Goal: Ask a question: Seek information or help from site administrators or community

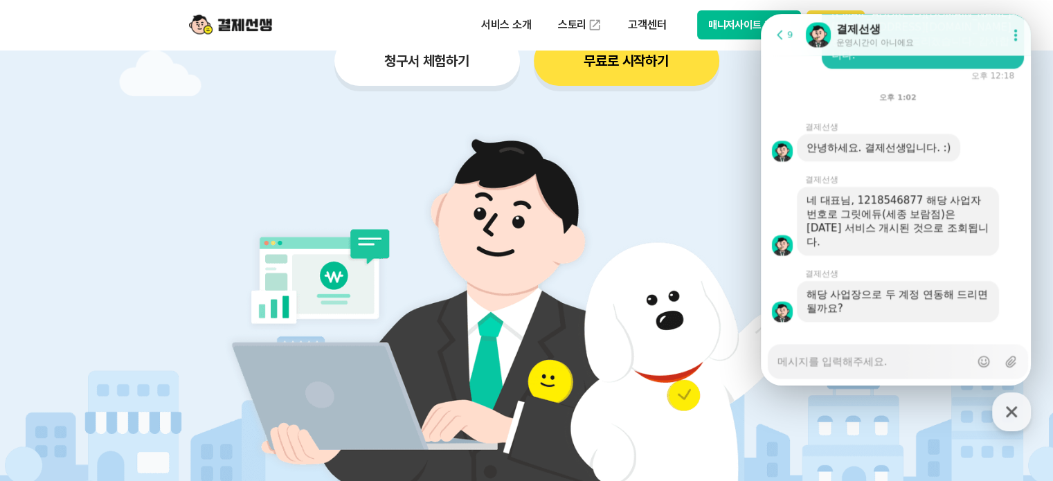
scroll to position [2239, 0]
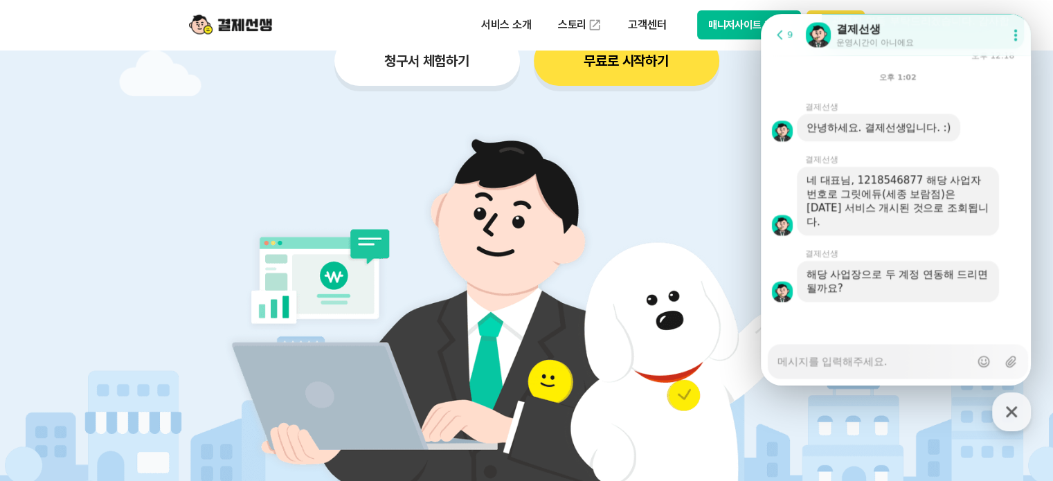
type textarea "x"
click at [889, 358] on textarea "Messenger Input Textarea" at bounding box center [873, 357] width 192 height 24
type textarea "ㄴ"
type textarea "x"
type textarea "네"
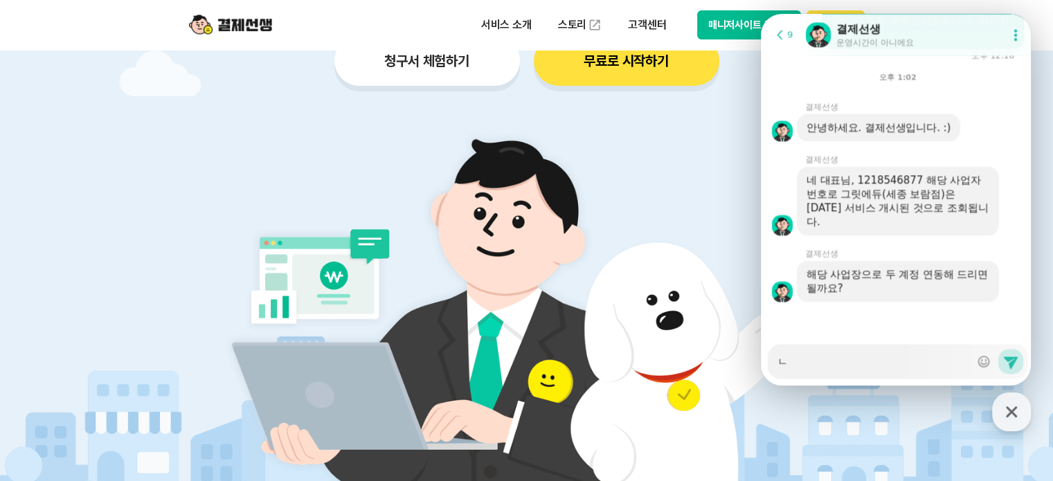
type textarea "x"
type textarea "네"
type textarea "x"
type textarea "네 ㄱ"
type textarea "x"
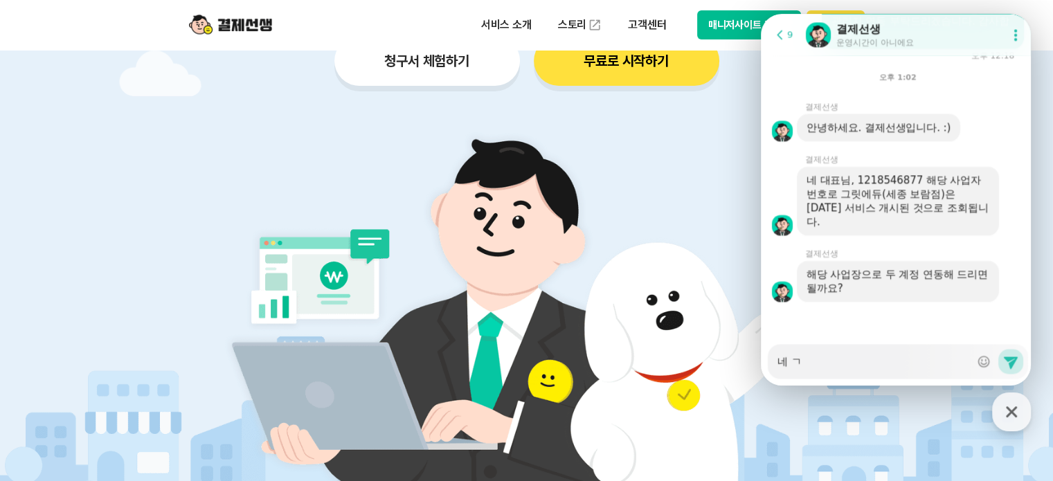
type textarea "네 가"
type textarea "x"
type textarea "네 감"
type textarea "x"
type textarea "네 감ㅅ"
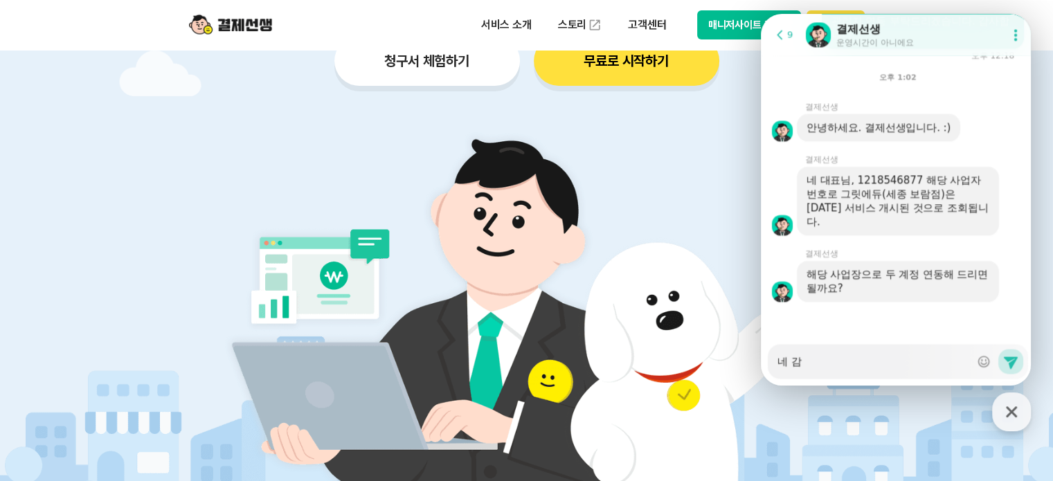
type textarea "x"
type textarea "네 감사"
type textarea "x"
type textarea "네 감샇"
type textarea "x"
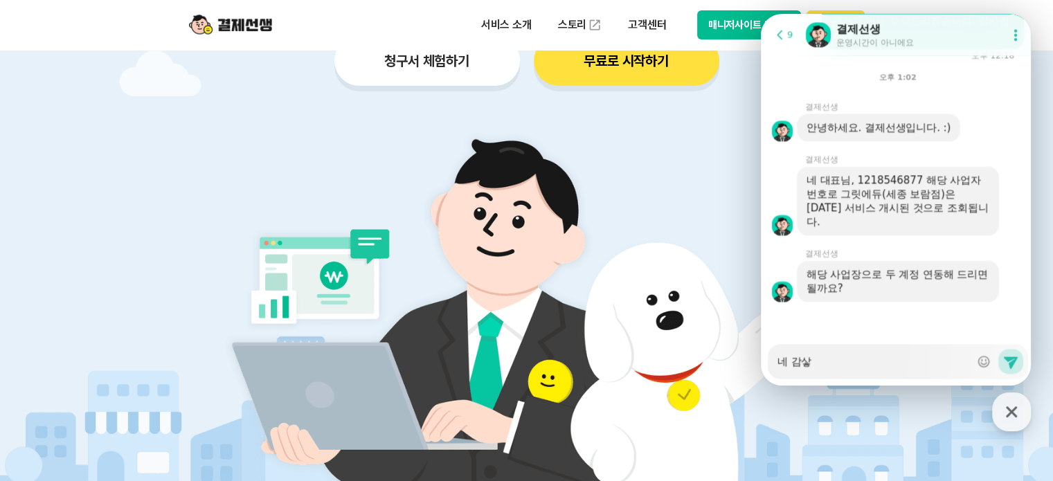
type textarea "네 감사하"
type textarea "x"
type textarea "네 감사합"
type textarea "x"
type textarea "네 감사합ㄴ"
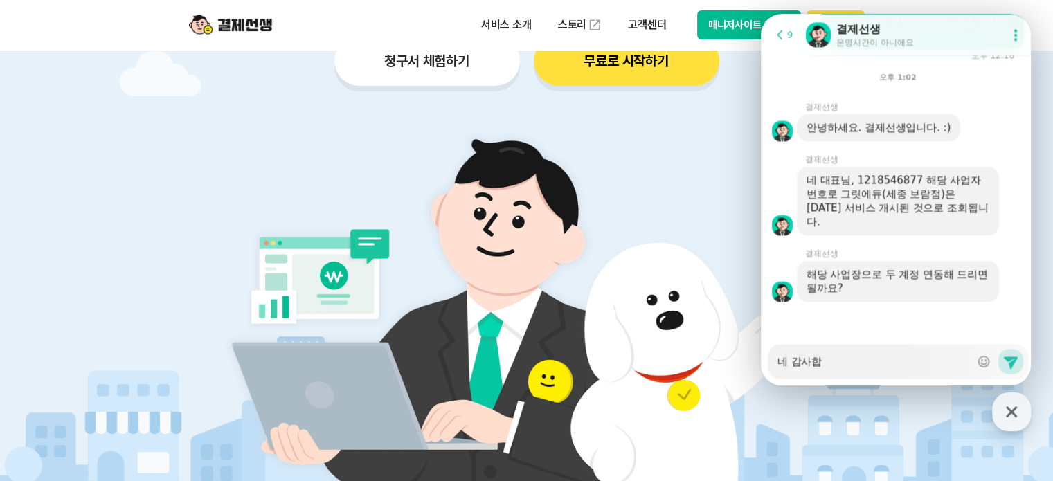
type textarea "x"
type textarea "네 감사합니"
type textarea "x"
type textarea "네 감사합닏"
type textarea "x"
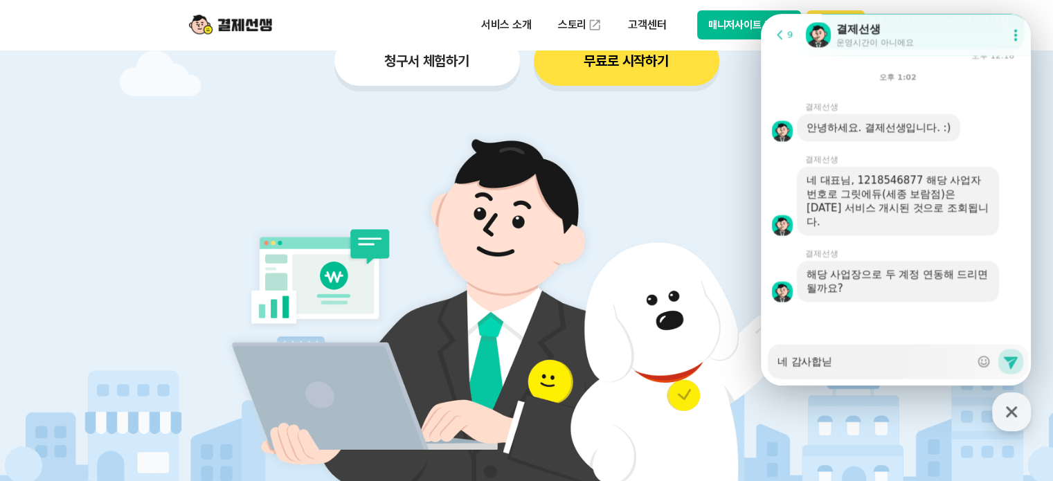
type textarea "네 감사합니다"
type textarea "x"
type textarea "네 감사합니다!"
type textarea "x"
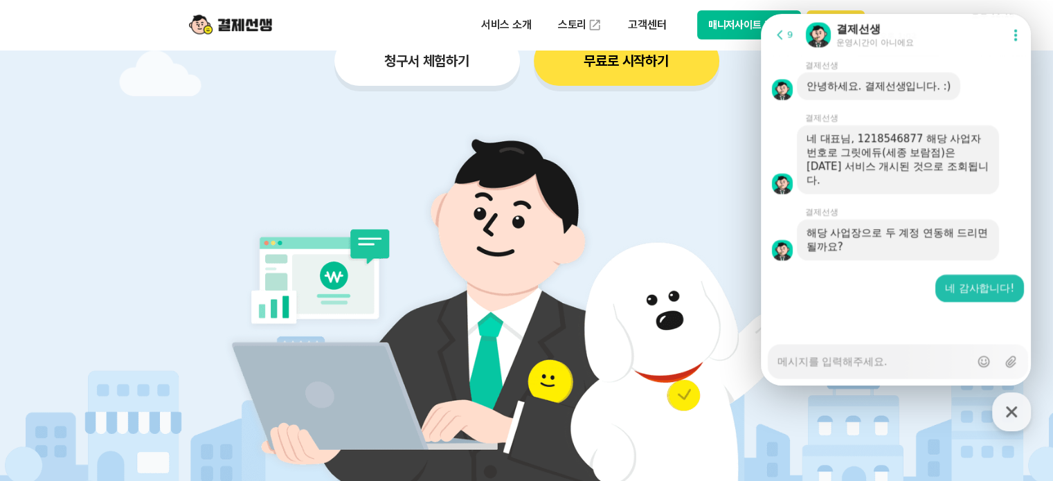
type textarea "x"
click at [815, 345] on textarea "Messenger Input Textarea" at bounding box center [873, 357] width 192 height 24
type textarea "ㄱ"
type textarea "x"
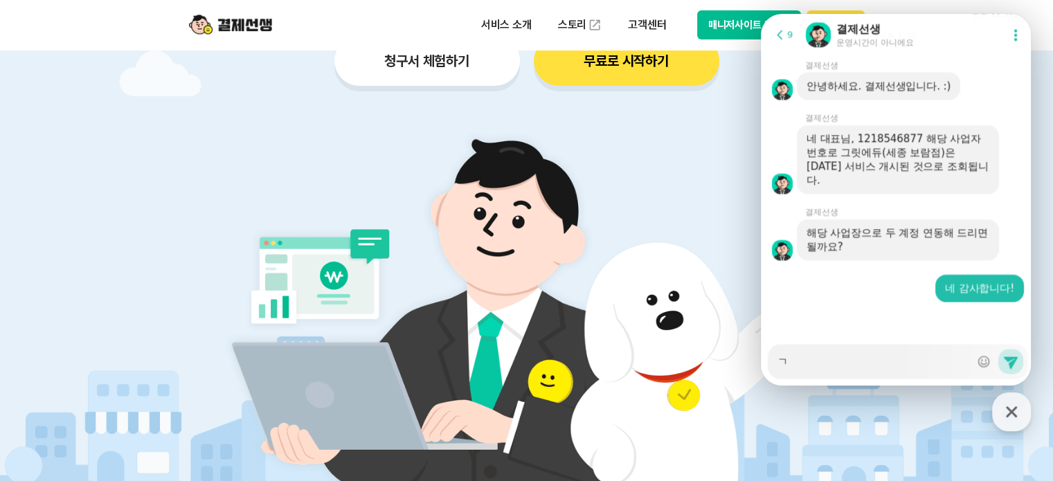
type textarea "그"
type textarea "x"
type textarea "글"
type textarea "x"
type textarea "그리"
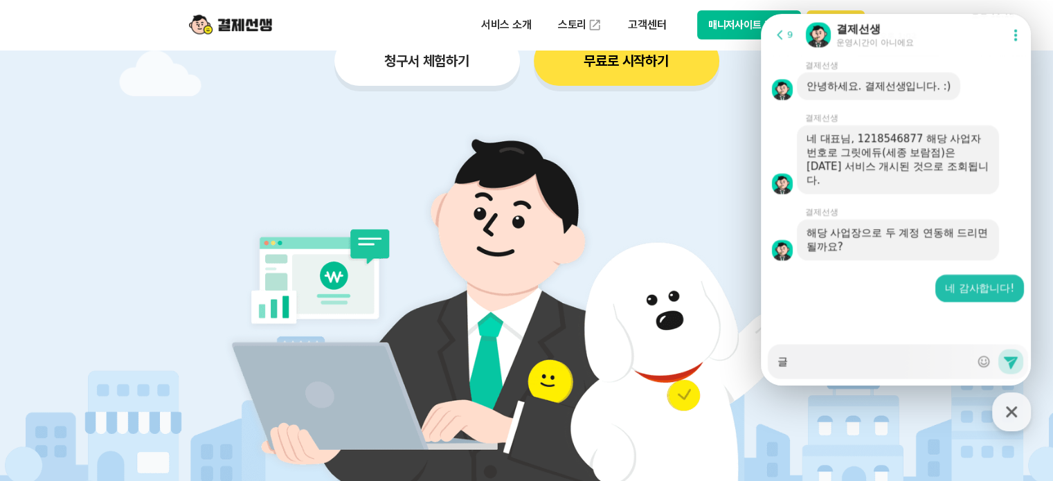
type textarea "x"
type textarea "그릭"
type textarea "x"
type textarea "그리고"
type textarea "x"
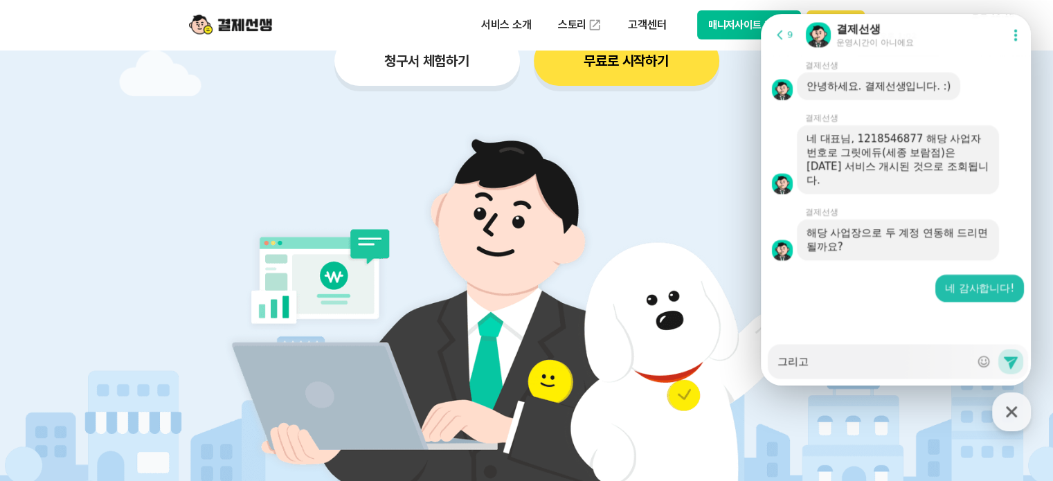
type textarea "그리고"
type textarea "x"
type textarea "그리고 ㅣ"
type textarea "x"
type textarea "그리고 ㅣㄱ"
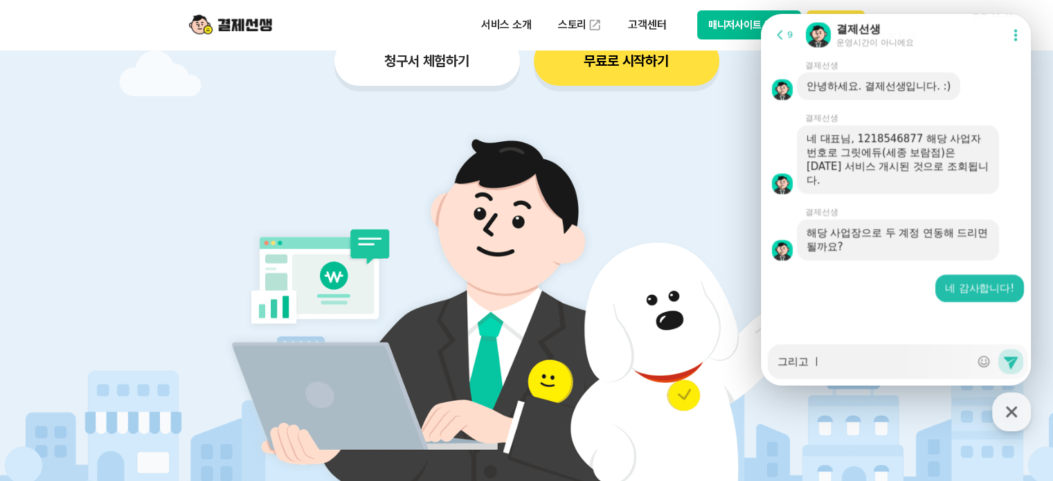
type textarea "x"
type textarea "그리고 ㅣㄱㅈ"
type textarea "x"
type textarea "그리고 ㅣㄱ조"
type textarea "x"
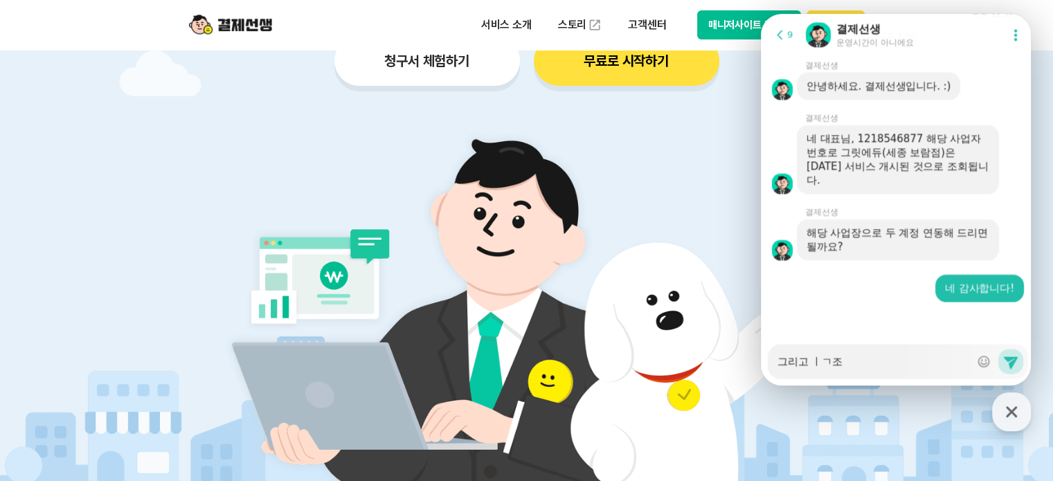
type textarea "그리고 ㅣㄱ조"
type textarea "x"
type textarea "그리고 ㅣㄱ조"
type textarea "x"
type textarea "그리고 ㅣㄱ"
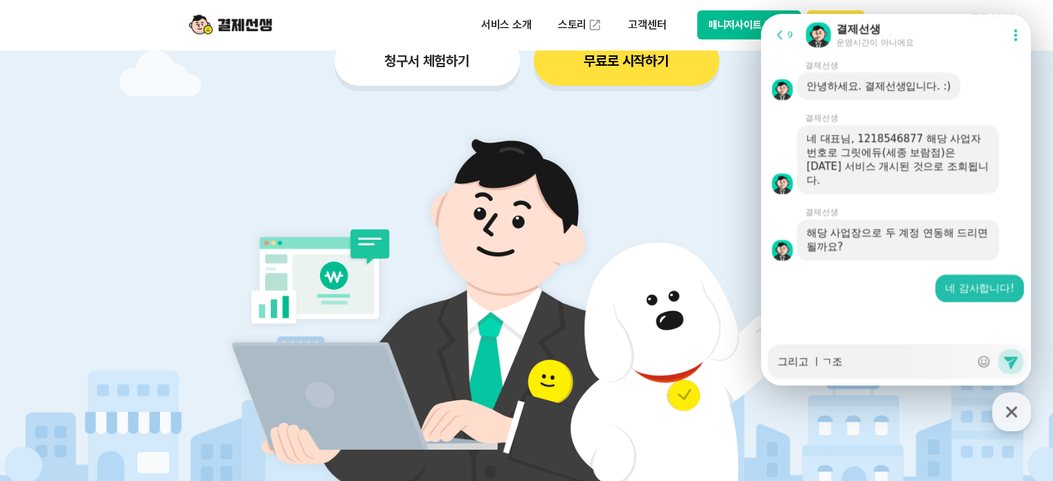
type textarea "x"
type textarea "그리고 ㅣ"
type textarea "x"
type textarea "그리고"
type textarea "x"
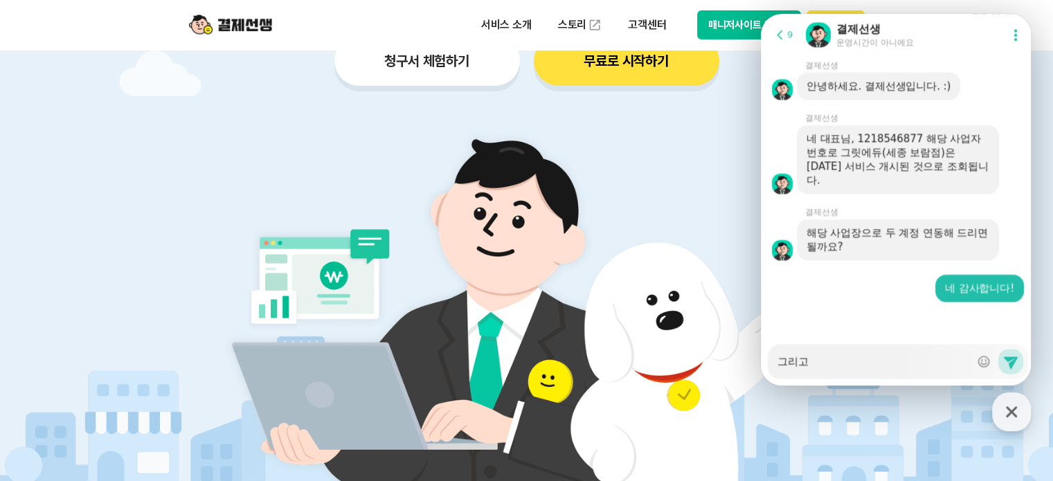
type textarea "그리고 ㅇ"
type textarea "x"
type textarea "그리고 야"
type textarea "x"
type textarea "그리고 [PERSON_NAME]"
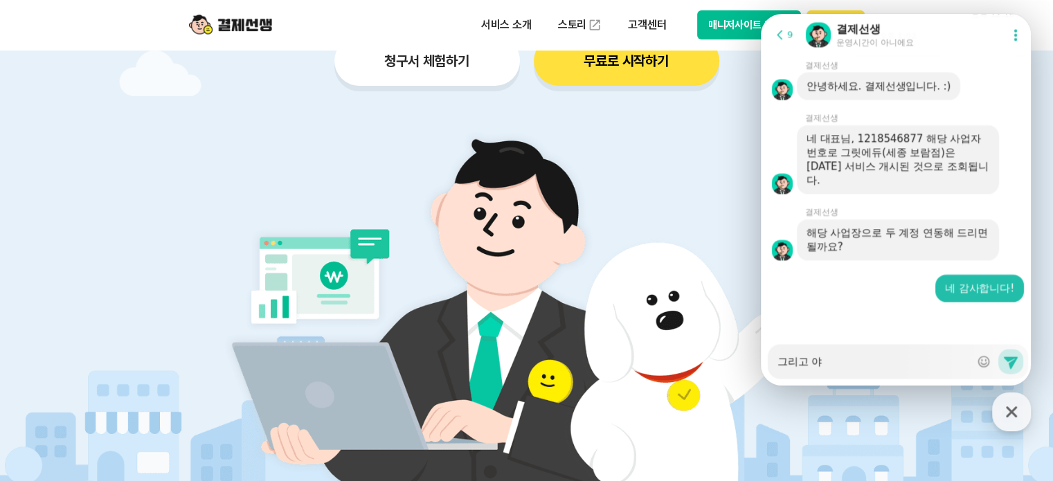
type textarea "x"
type textarea "그리고 [PERSON_NAME]"
type textarea "x"
type textarea "그리고 [PERSON_NAME]"
type textarea "x"
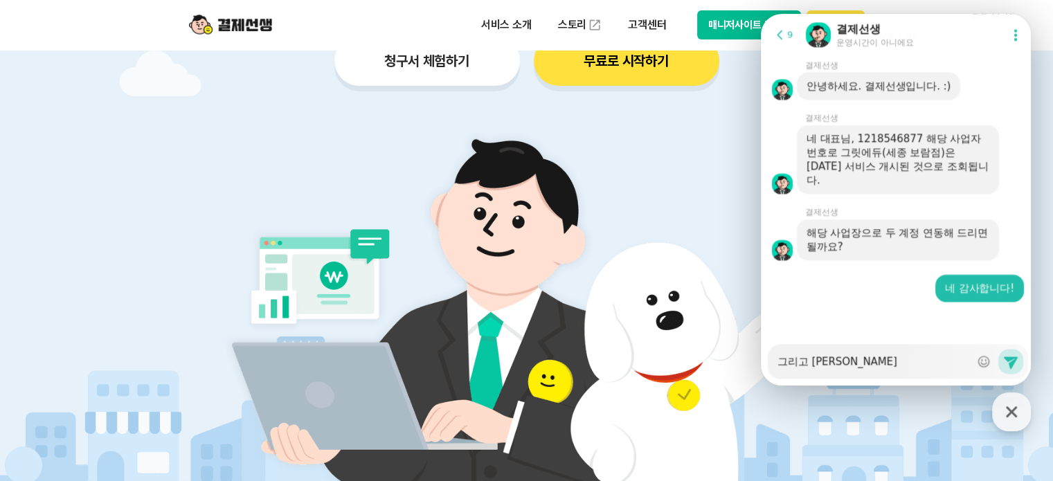
type textarea "그리고"
type textarea "x"
type textarea "그리고 ㅇ"
type textarea "x"
type textarea "그리고 여"
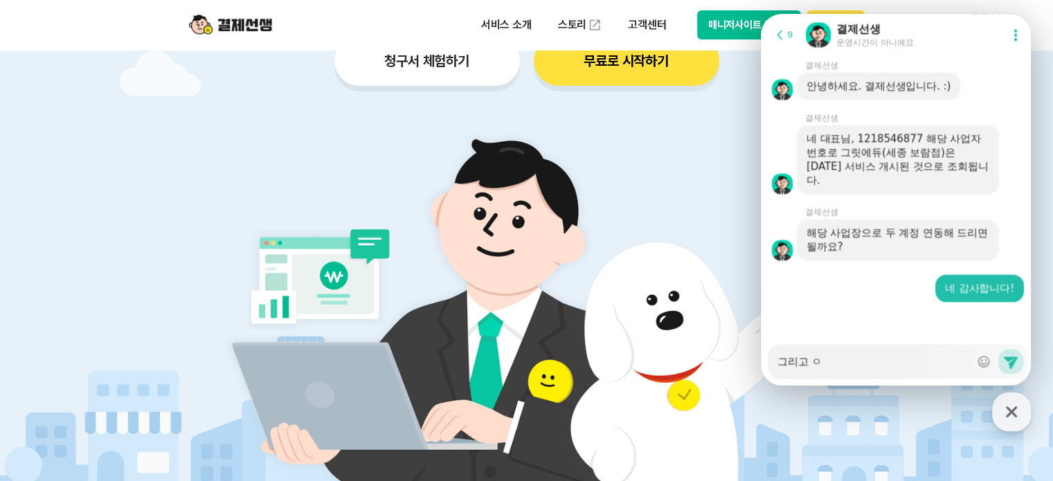
type textarea "x"
type textarea "그리고 연"
type textarea "x"
type textarea "그리고 연ㄷ"
type textarea "x"
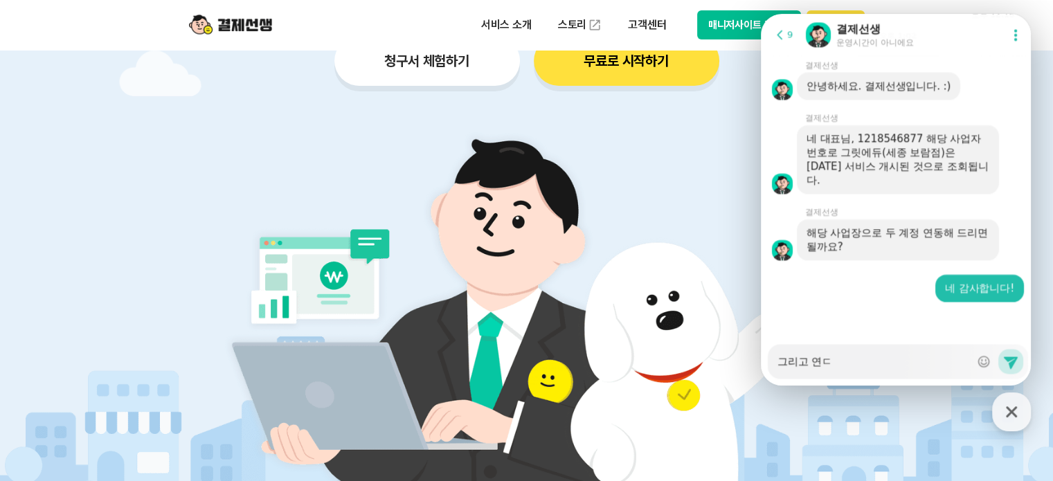
type textarea "그리고 연도"
type textarea "x"
type textarea "그리고 연동"
type textarea "x"
type textarea "그리고 연동ㄷ"
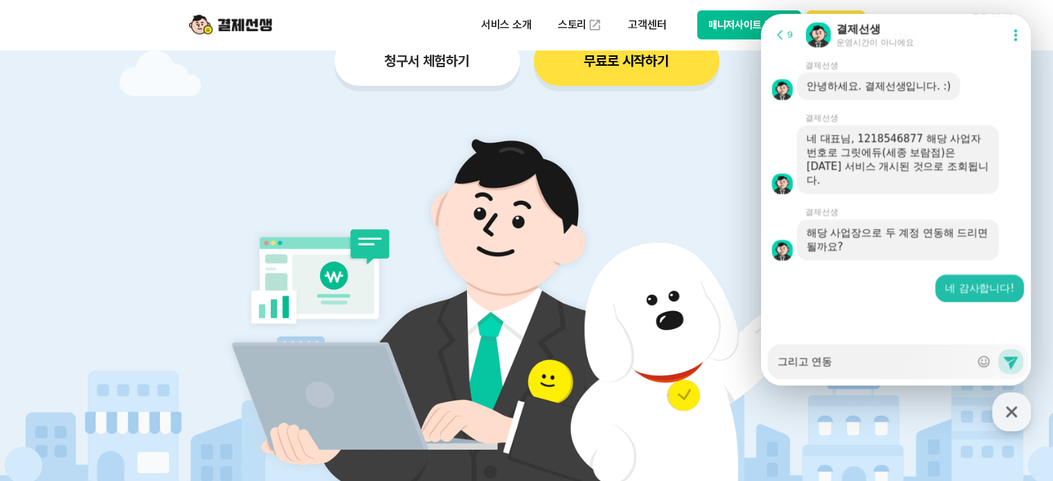
type textarea "x"
type textarea "그리고 연동도"
type textarea "x"
type textarea "그리고 연동되"
type textarea "x"
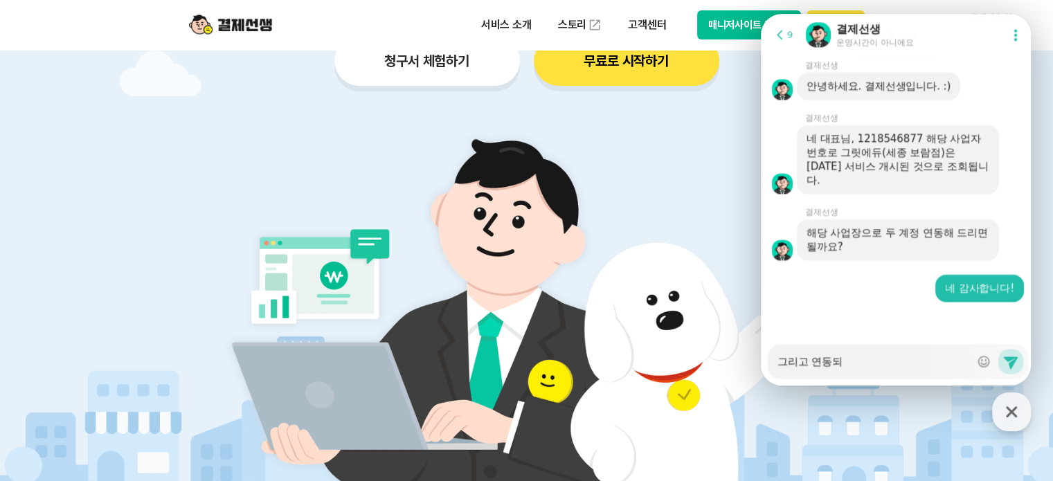
type textarea "그리고 연동됭"
type textarea "x"
type textarea "그리고 연동되어"
type textarea "x"
type textarea "그리고 연동되엉"
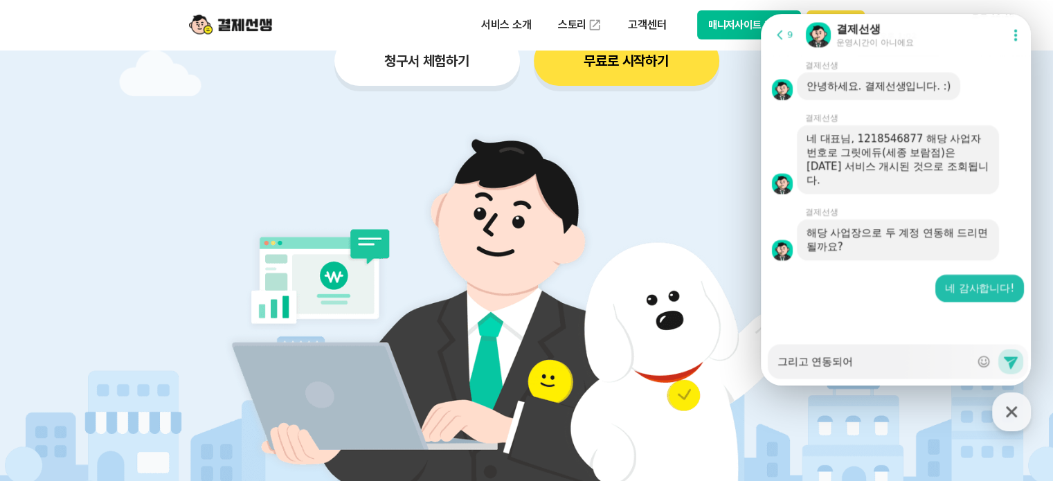
type textarea "x"
type textarea "그리고 연동되어이"
type textarea "x"
type textarea "그리고 연동되어있"
type textarea "x"
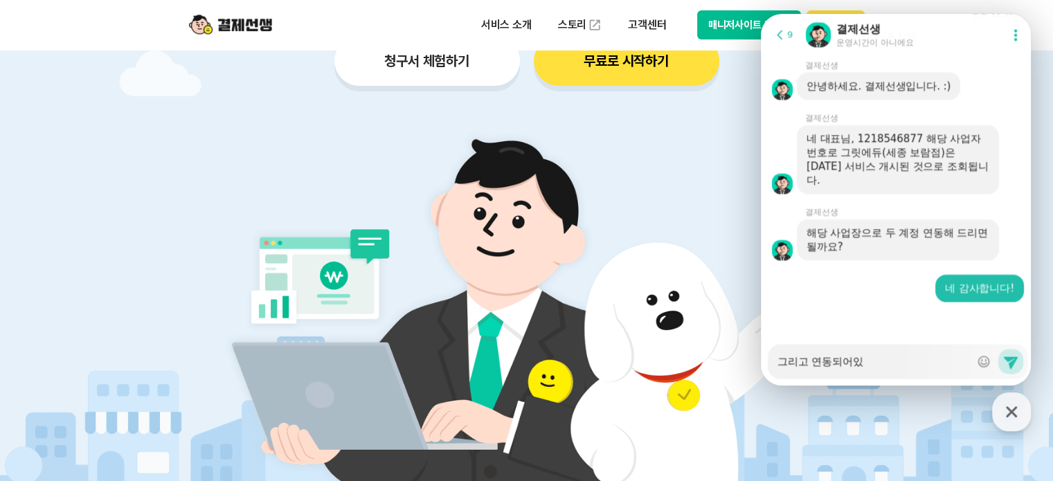
type textarea "그리고 연동되어있ㄷ"
type textarea "x"
type textarea "그리고 연동되어있더"
type textarea "x"
type textarea "그리고 연동되어있던"
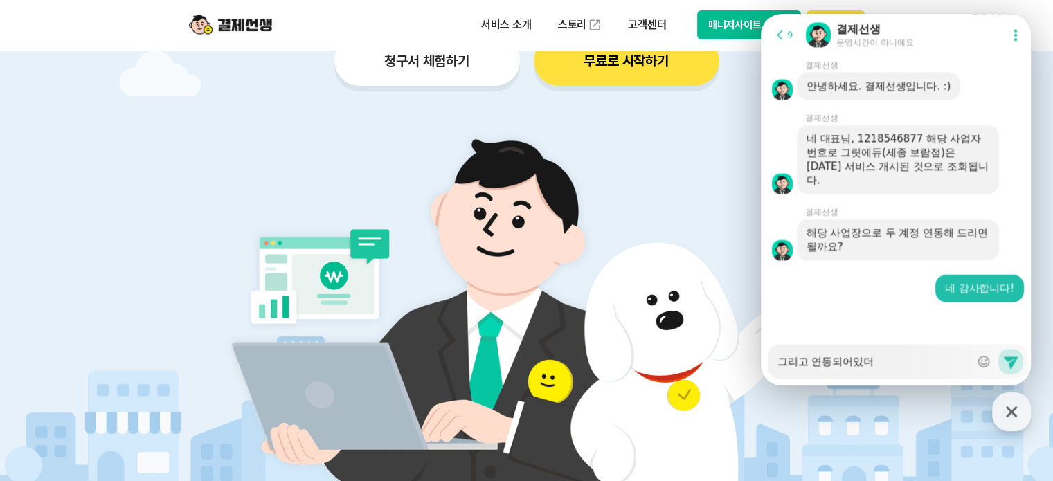
type textarea "x"
type textarea "그리고 연동되어있던"
type textarea "x"
type textarea "그리고 연동되어있던 ㄱ"
type textarea "x"
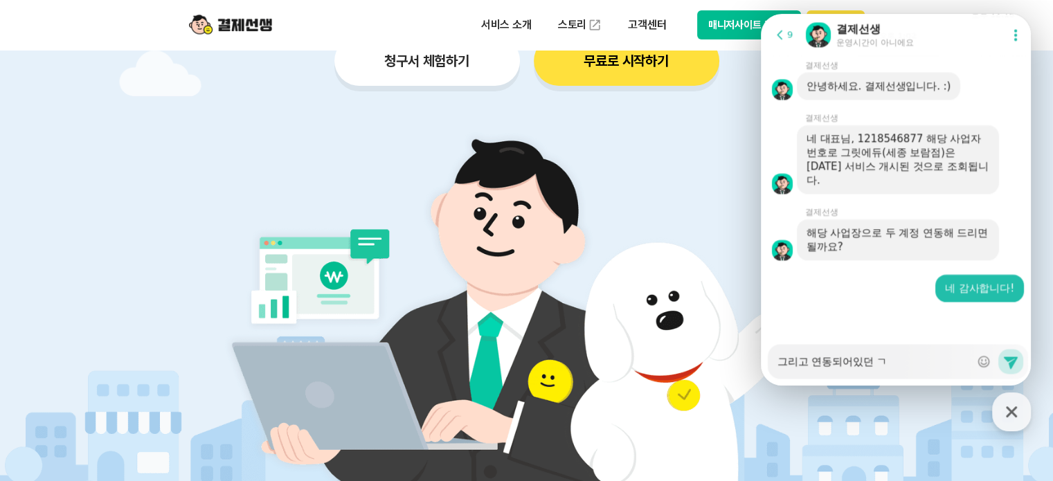
type textarea "그리고 연동되어있던 그"
type textarea "x"
type textarea "그리고 연동되어있던 글"
type textarea "x"
type textarea "그리고 연동되어있던 그리"
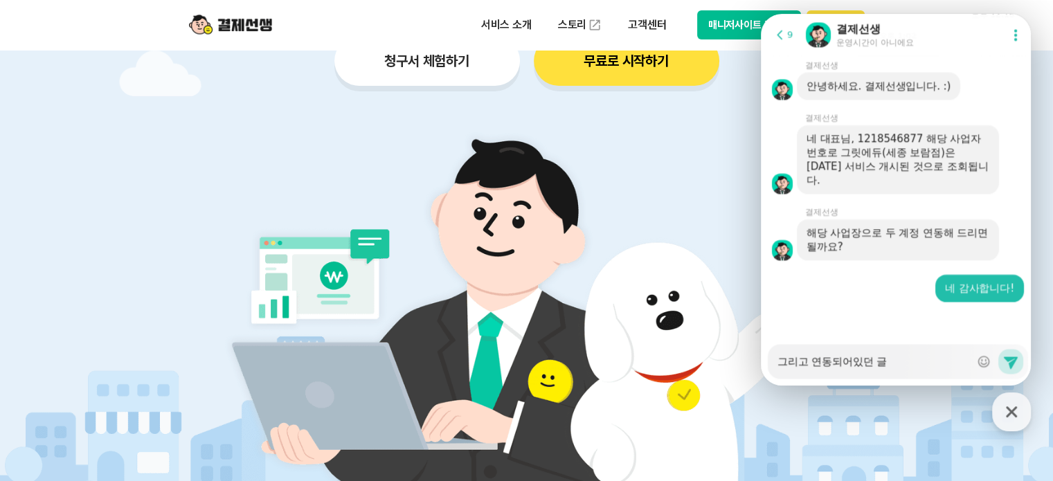
type textarea "x"
type textarea "그리고 연동되어있던 그릿"
type textarea "x"
type textarea "그리고 연동되어있던 그릿ㅇ"
type textarea "x"
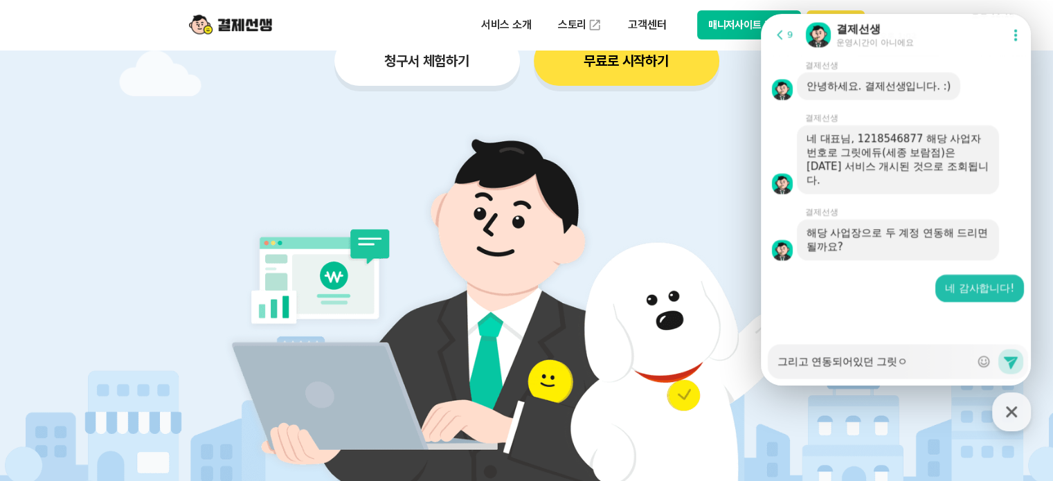
type textarea "그리고 연동되어있던 그릿에"
type textarea "x"
type textarea "그리고 연동되어있던 그릿엗"
type textarea "x"
type textarea "그리고 연동되어있던 그릿에듀"
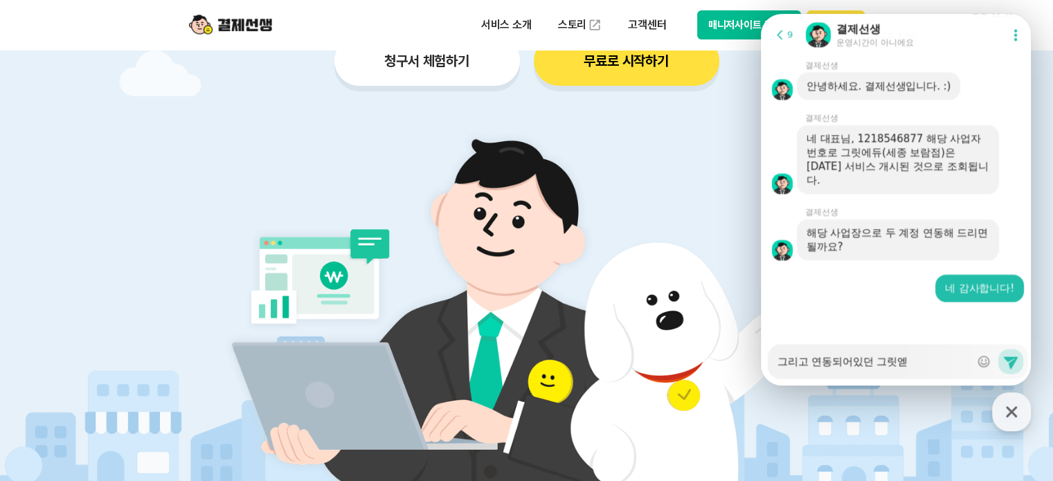
type textarea "x"
type textarea "그리고 연동되어있던 그릿에듀("
type textarea "x"
type textarea "그리고 연동되어있던 그릿에듀(ㅂ"
type textarea "x"
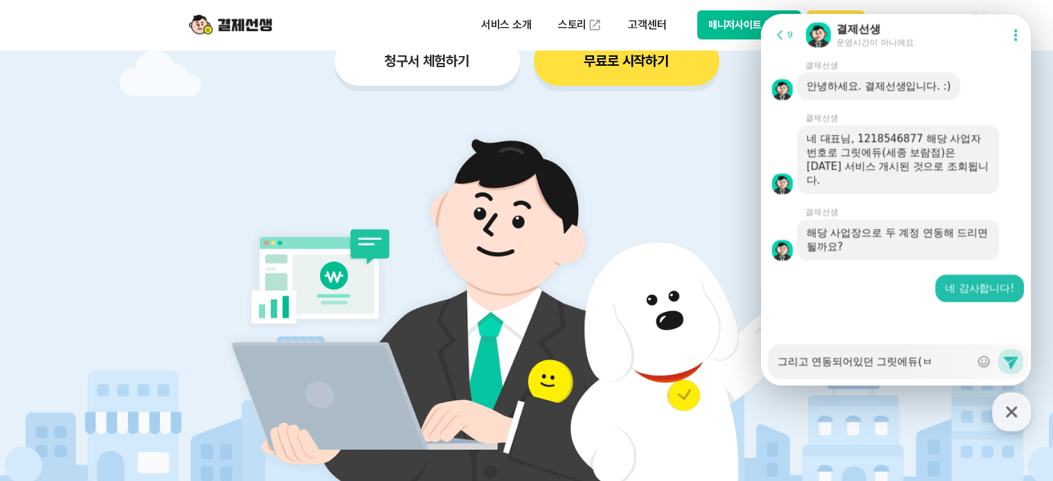
type textarea "그리고 연동되어있던 그릿에듀(보"
type textarea "x"
type textarea "그리고 연동되어있던 그릿에듀(볼"
type textarea "x"
type textarea "그리고 연동되어있던 그릿에듀(보라"
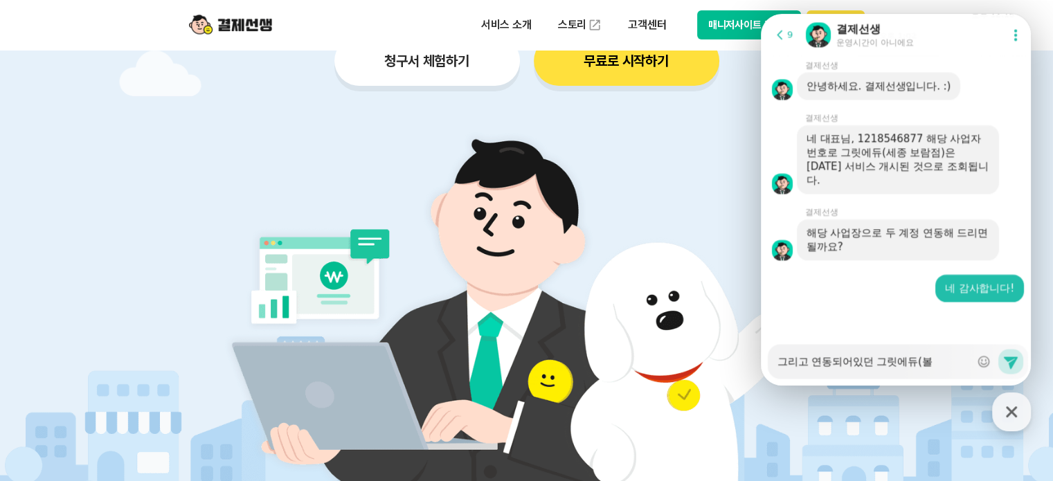
type textarea "x"
type textarea "그리고 연동되어있던 그릿에듀(보람"
type textarea "x"
type textarea "그리고 연동되어있던 그릿에듀(보람)"
type textarea "x"
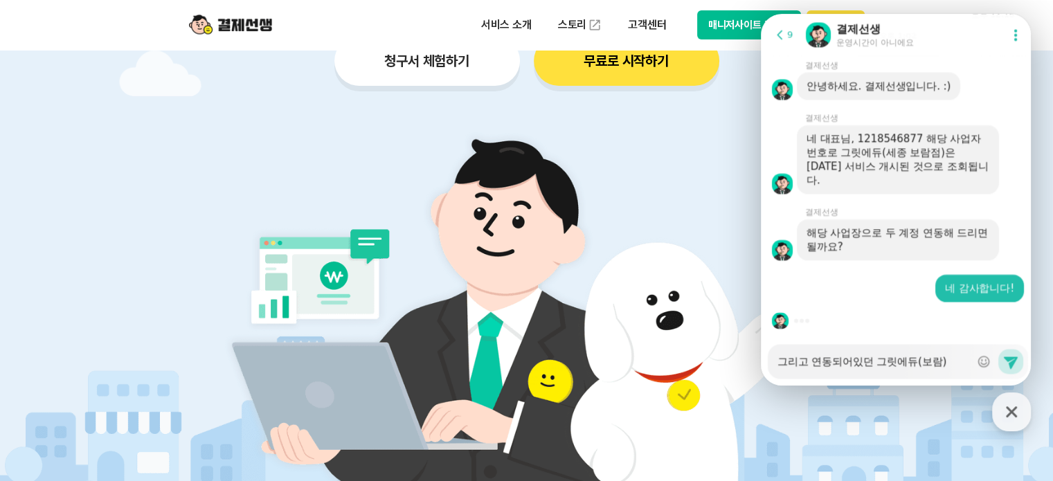
type textarea "그리고 연동되어있던 그릿에듀(보람)ㅇ"
type textarea "x"
type textarea "그리고 연동되어있던 그릿에듀(보람)이"
type textarea "x"
type textarea "그리고 연동되어있던 그릿에듀(보람)익"
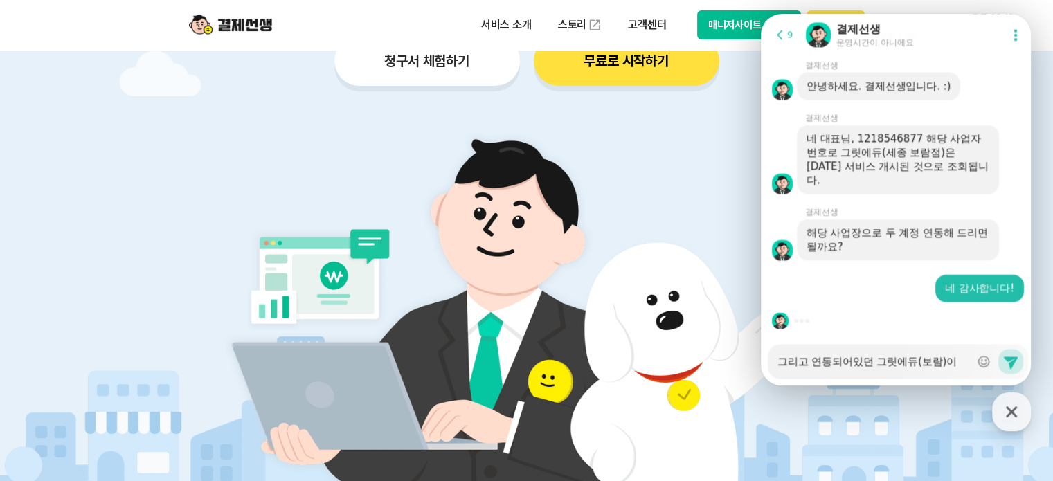
type textarea "x"
type textarea "그리고 연동되어있던 그릿에듀(보람)이거"
type textarea "x"
type textarea "그리고 연동되어있던 그릿에듀(보람)이걸"
type textarea "x"
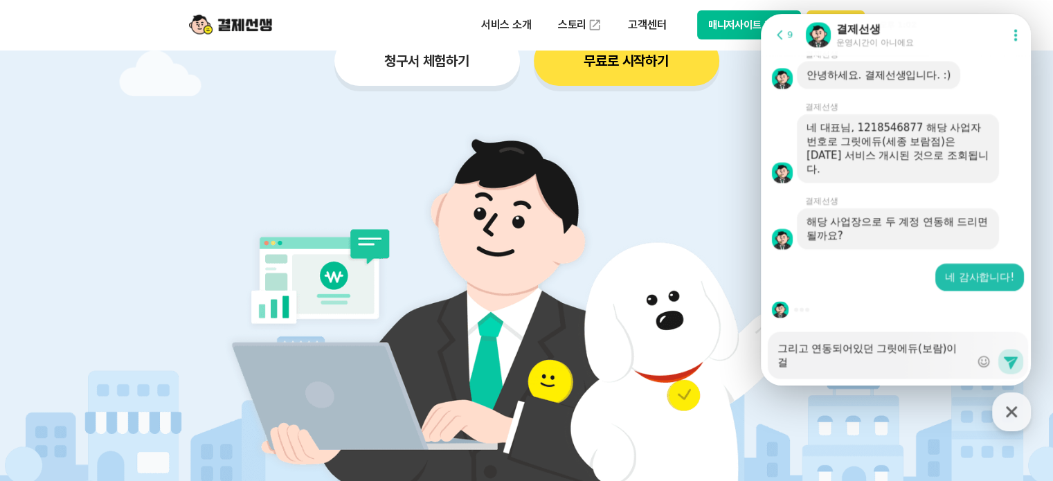
type textarea "그리고 연동되어있던 그릿에듀(보람)이거"
type textarea "x"
type textarea "그리고 연동되어있던 그릿에듀(보람)[PERSON_NAME]"
type textarea "x"
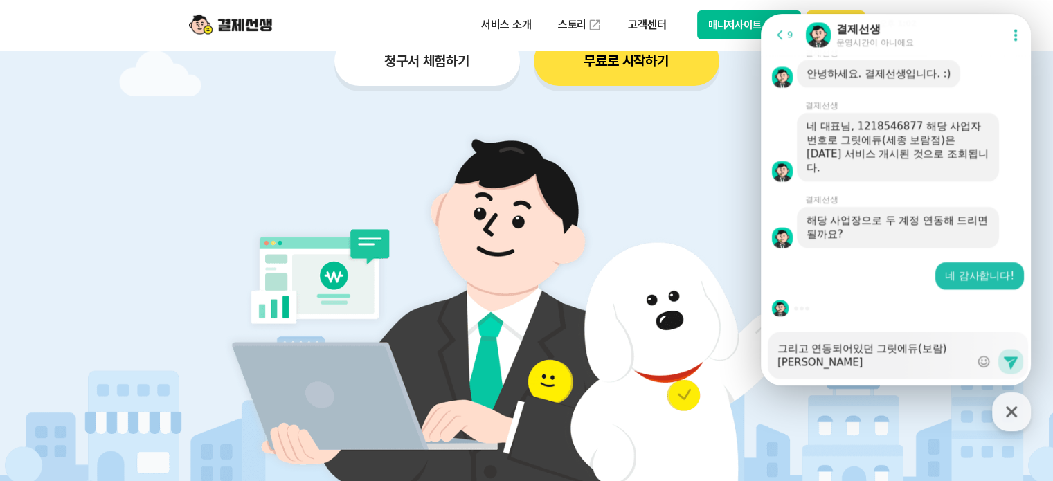
type textarea "그리고 연동되어있던 그릿에듀(보람)[PERSON_NAME]"
type textarea "x"
type textarea "그리고 연동되어있던 그릿에듀(보람)이건 ㅇ"
type textarea "x"
type textarea "그리고 연동되어있던 그릿에듀(보람)이건 여"
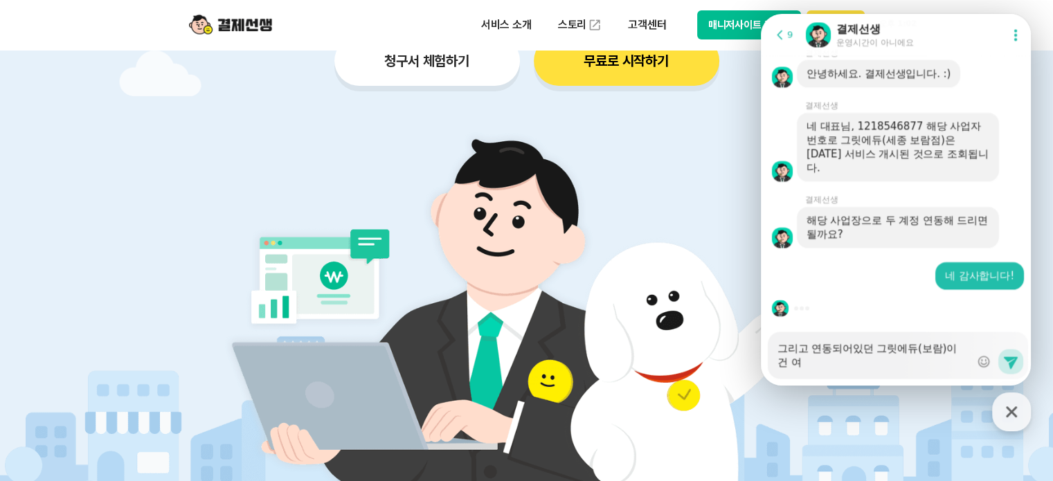
type textarea "x"
type textarea "그리고 연동되어있던 그릿에듀(보람)이건 연"
type textarea "x"
type textarea "그리고 연동되어있던 그릿에듀(보람)이건 연ㄷ"
type textarea "x"
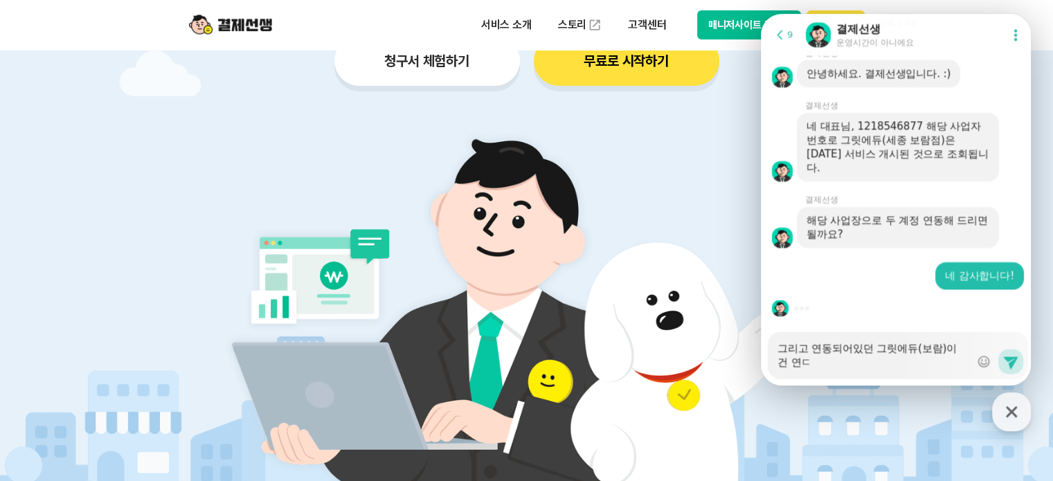
type textarea "그리고 연동되어있던 그릿에듀(보람)이건 연도"
type textarea "x"
type textarea "그리고 연동되어있던 그릿에듀(보람)이건 연동"
type textarea "x"
type textarea "그리고 연동되어있던 그릿에듀(보람)이건 연동ㅎ"
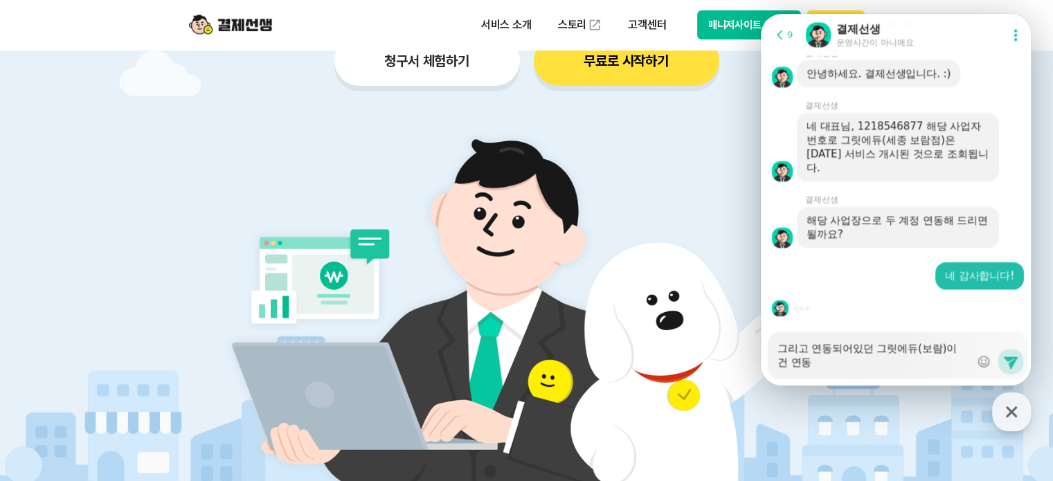
type textarea "x"
type textarea "그리고 연동되어있던 그릿에듀(보람)이건 연동해"
type textarea "x"
type textarea "그리고 연동되어있던 그릿에듀(보람)이건 연동햊"
type textarea "x"
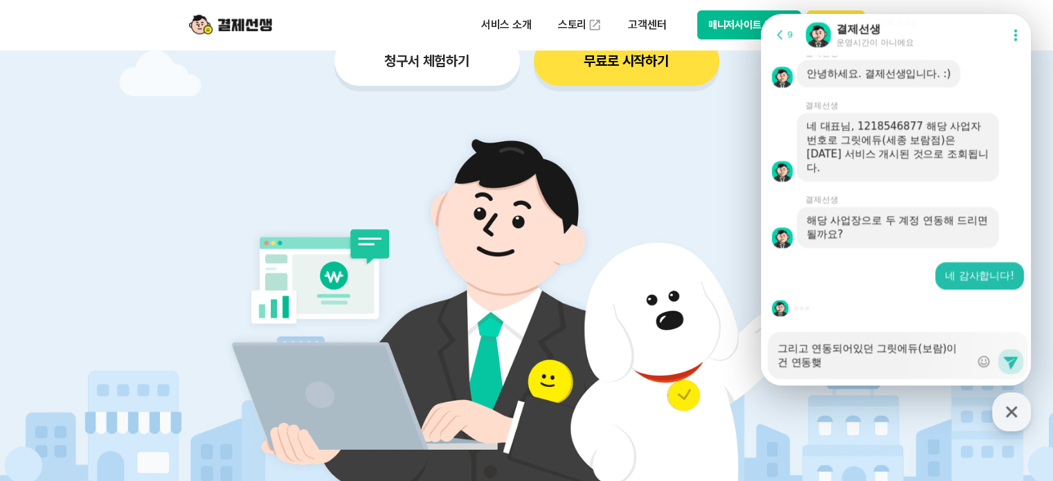
type textarea "그리고 연동되어있던 그릿에듀(보람)이건 연동해제"
type textarea "x"
type textarea "그리고 연동되어있던 그릿에듀(보람)이건 연동해제"
type textarea "x"
type textarea "그리고 연동되어있던 그릿에듀(보람)이건 연동해제 ㅂ"
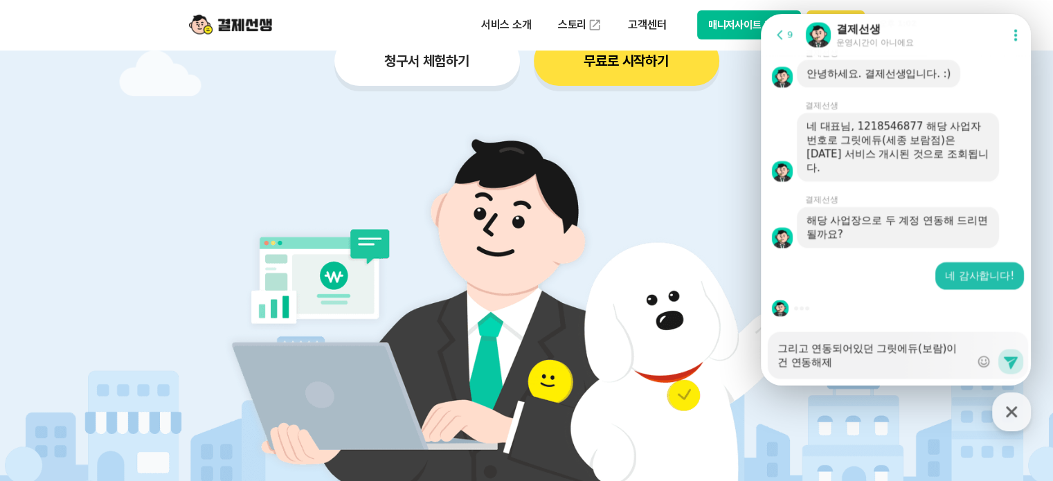
type textarea "x"
type textarea "그리고 연동되어있던 그릿에듀(보람)이건 연동해제 부"
type textarea "x"
type textarea "그리고 연동되어있던 그릿에듀(보람)이건 연동해제 붙"
type textarea "x"
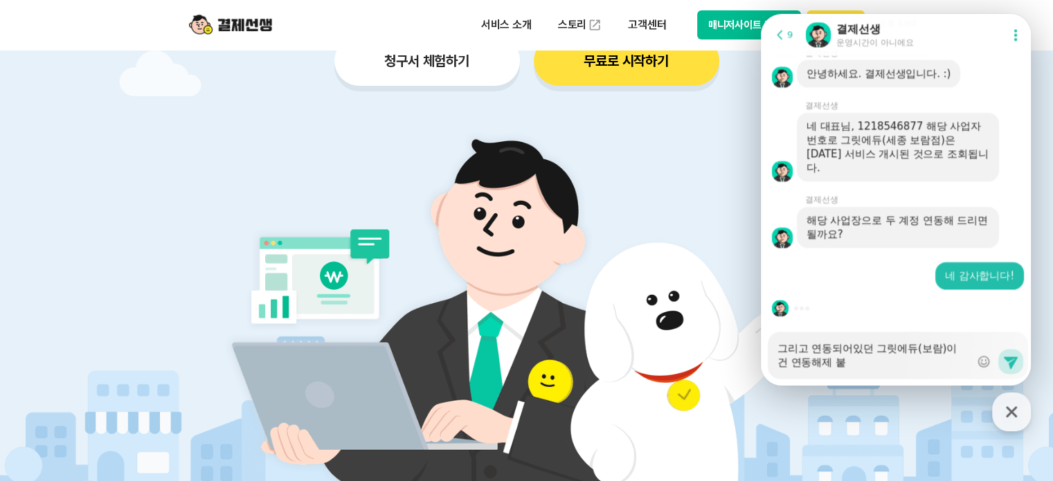
type textarea "그리고 연동되어있던 그릿에듀(보람)이건 연동해제 부타"
type textarea "x"
type textarea "그리고 연동되어있던 그릿에듀(보람)이건 연동해제 부탁"
type textarea "x"
type textarea "그리고 연동되어있던 그릿에듀(보람)이건 연동해제 부탁ㄷ"
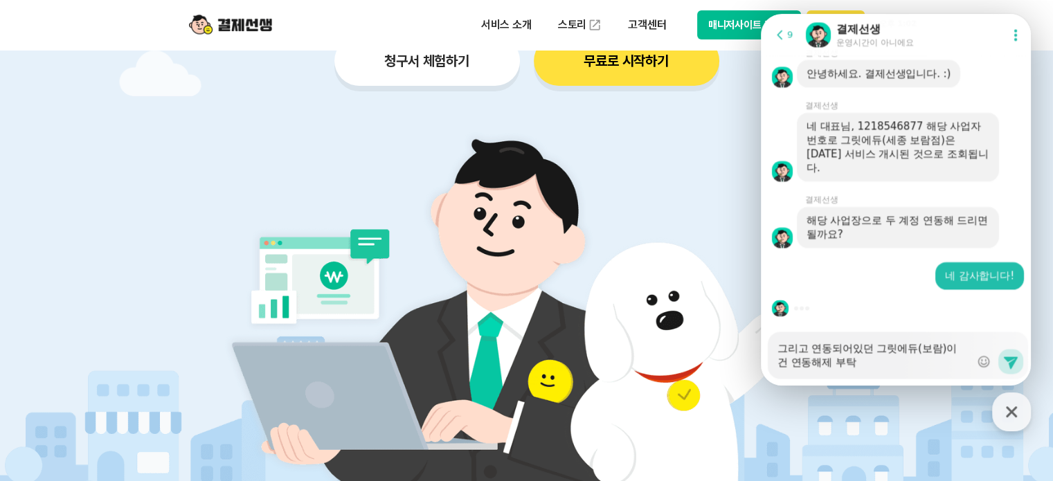
type textarea "x"
type textarea "그리고 연동되어있던 그릿에듀(보람)이건 연동해제 부탁드"
type textarea "x"
type textarea "그리고 연동되어있던 그릿에듀(보람)이건 연동해제 부탁들"
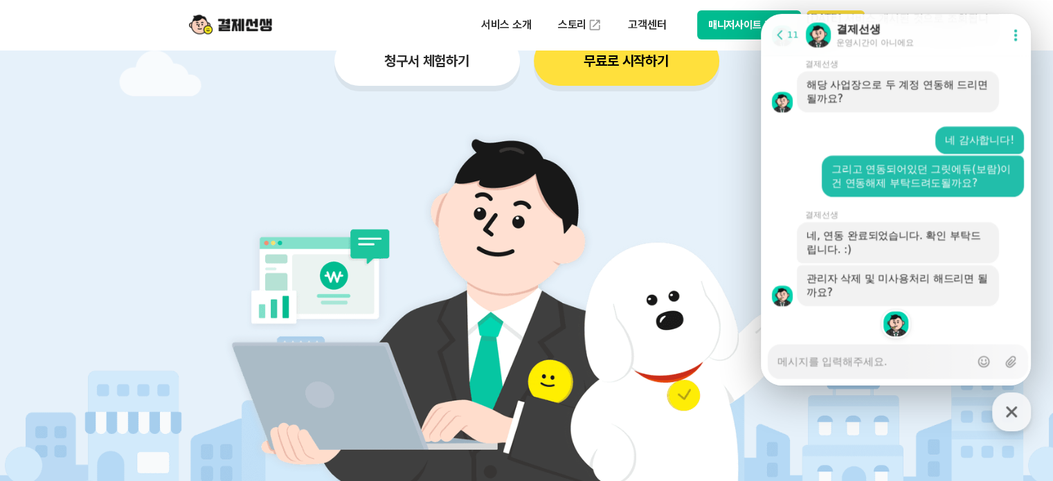
scroll to position [2433, 0]
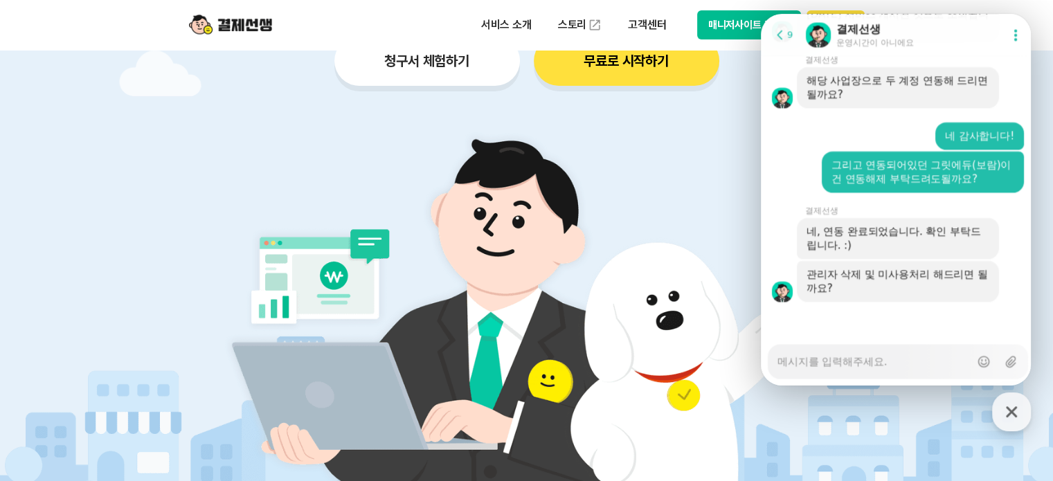
click at [859, 365] on textarea "Messenger Input Textarea" at bounding box center [873, 357] width 192 height 24
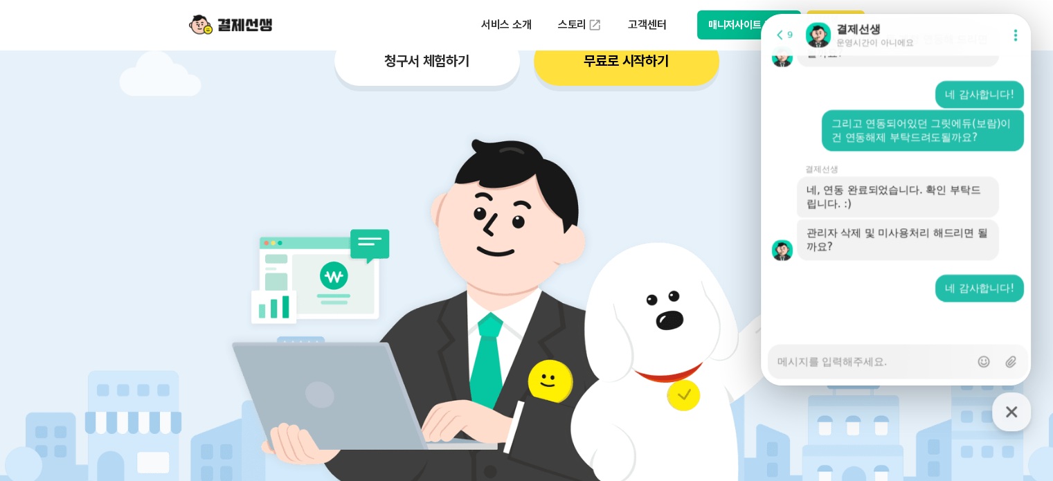
click at [728, 19] on button "매니저사이트 로그인" at bounding box center [749, 24] width 104 height 29
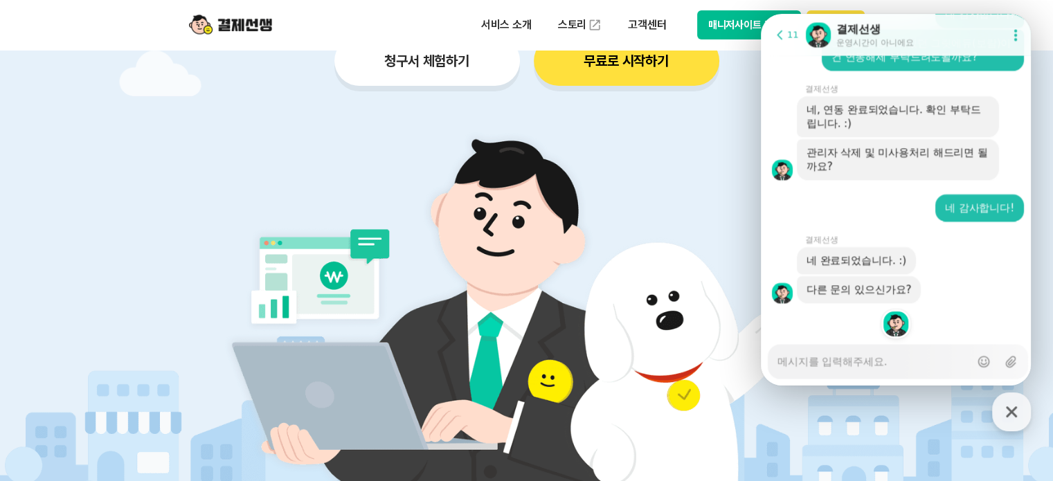
scroll to position [2556, 0]
click at [869, 361] on textarea "Messenger Input Textarea" at bounding box center [873, 357] width 192 height 24
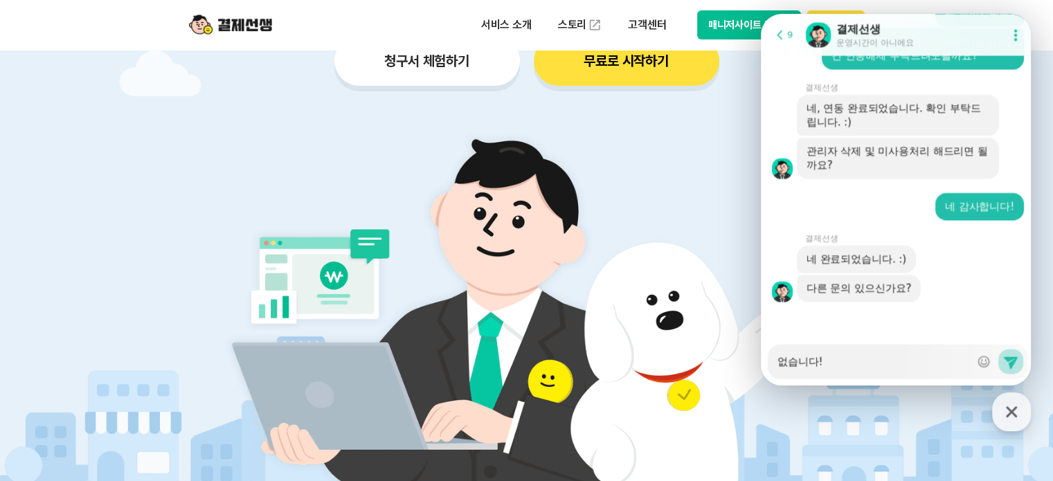
click at [1002, 362] on icon at bounding box center [1010, 361] width 17 height 17
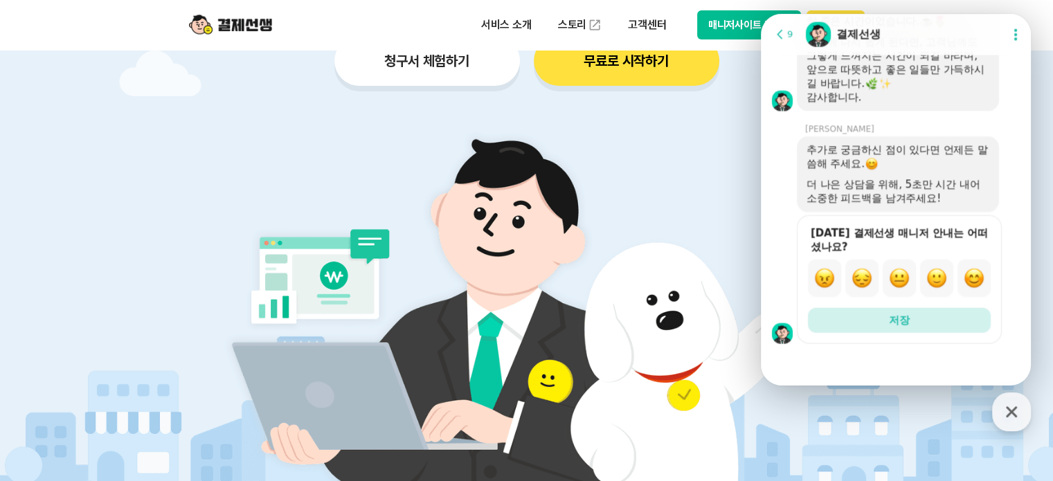
scroll to position [2980, 0]
click at [980, 284] on img "button" at bounding box center [973, 277] width 21 height 21
click at [930, 321] on button "저장" at bounding box center [899, 319] width 183 height 25
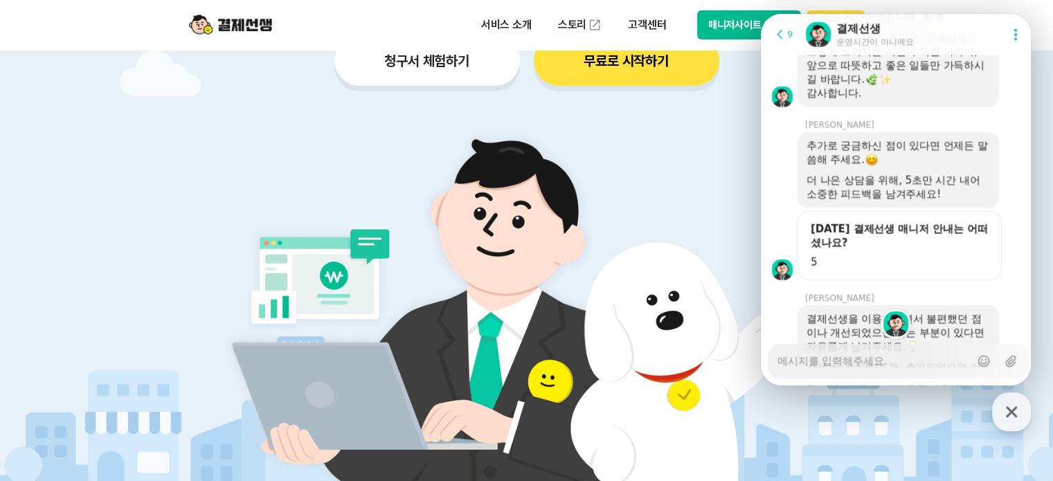
scroll to position [3013, 0]
